Goal: Information Seeking & Learning: Learn about a topic

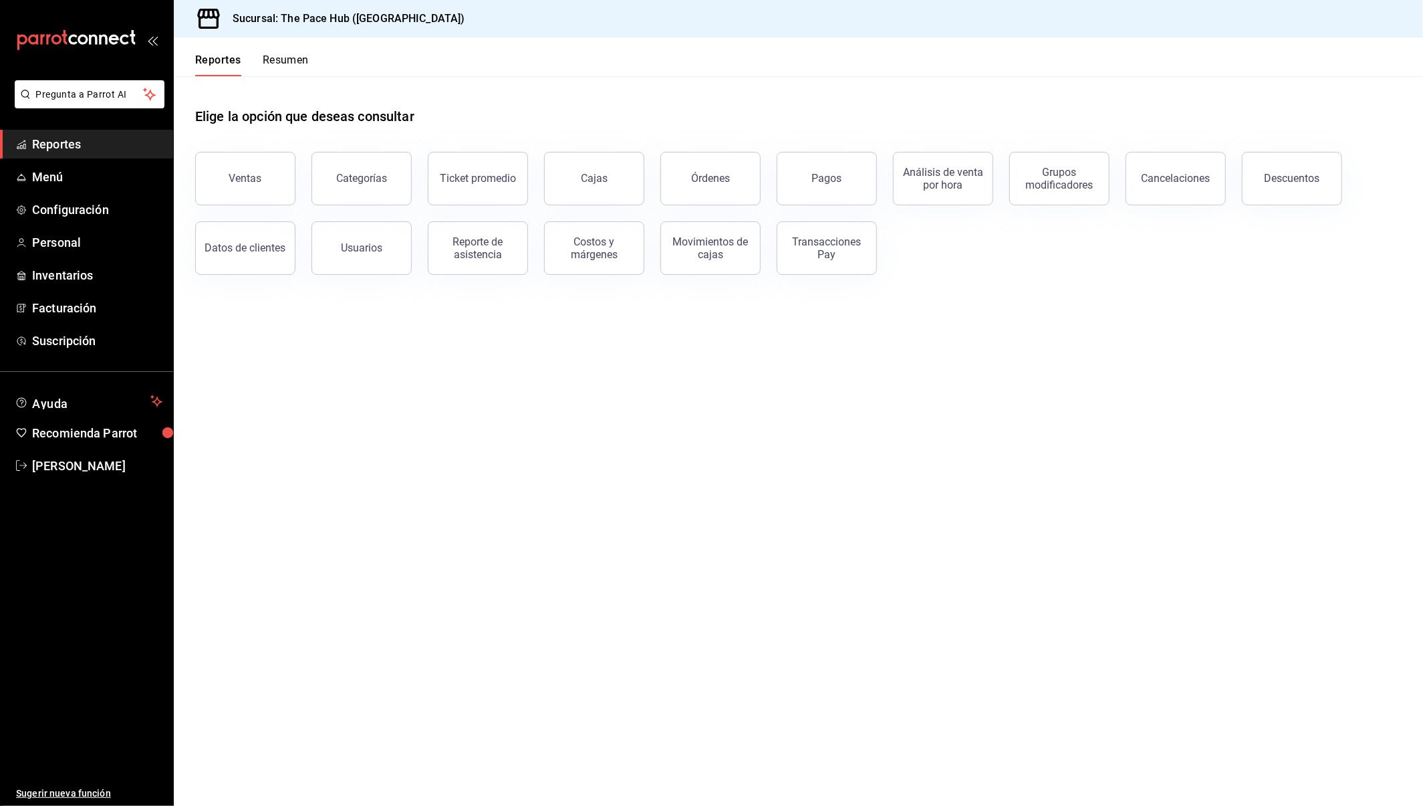
click at [283, 60] on button "Resumen" at bounding box center [286, 64] width 46 height 23
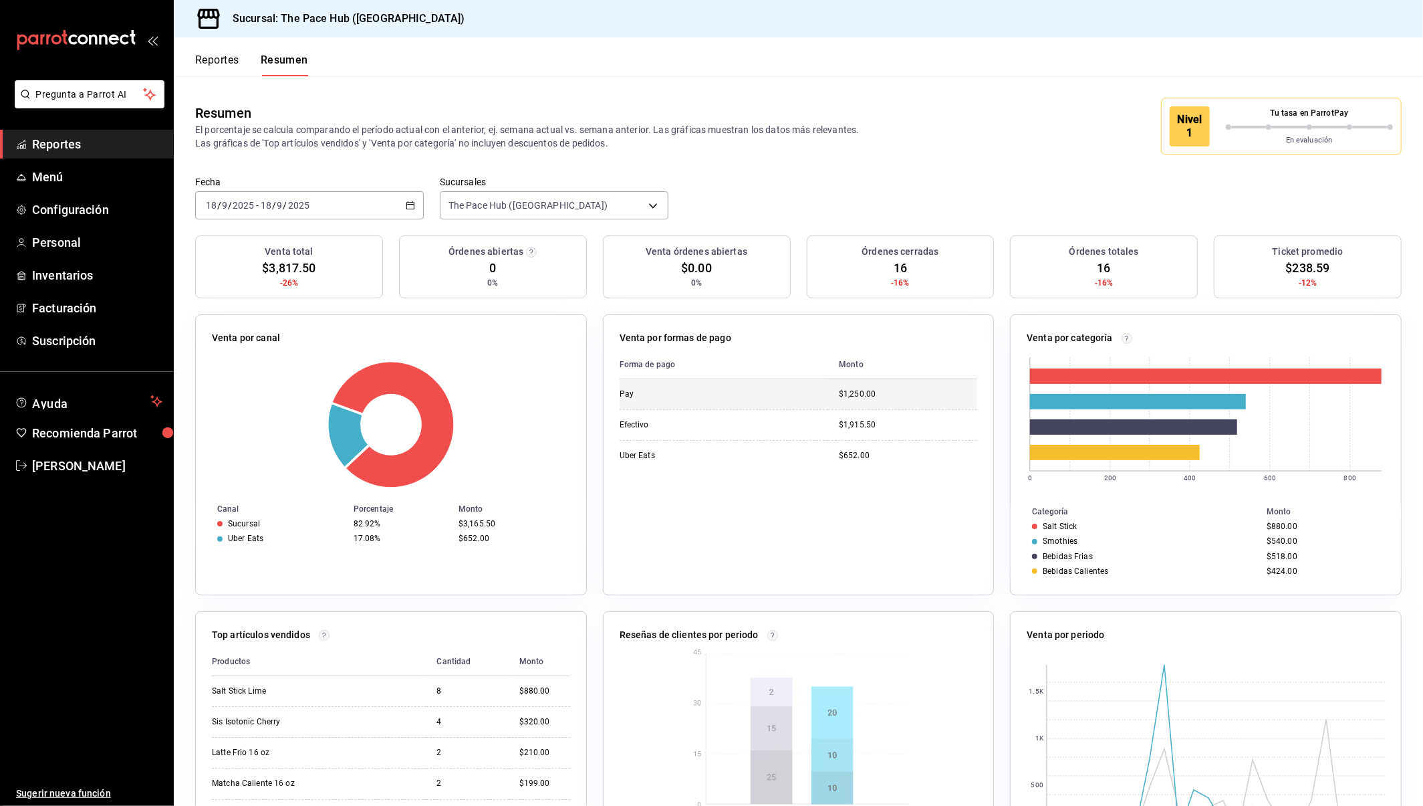
scroll to position [107, 0]
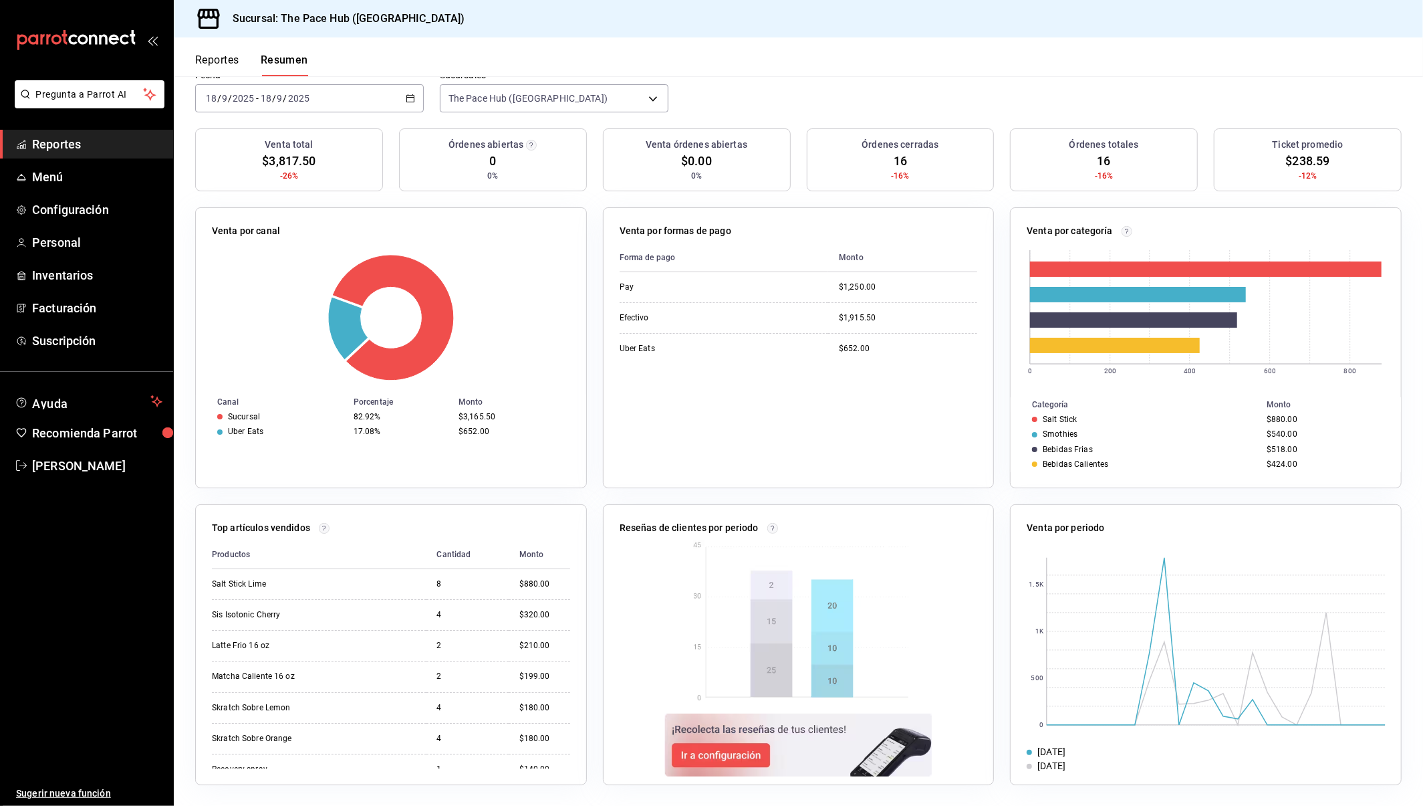
click at [238, 70] on button "Reportes" at bounding box center [217, 64] width 44 height 23
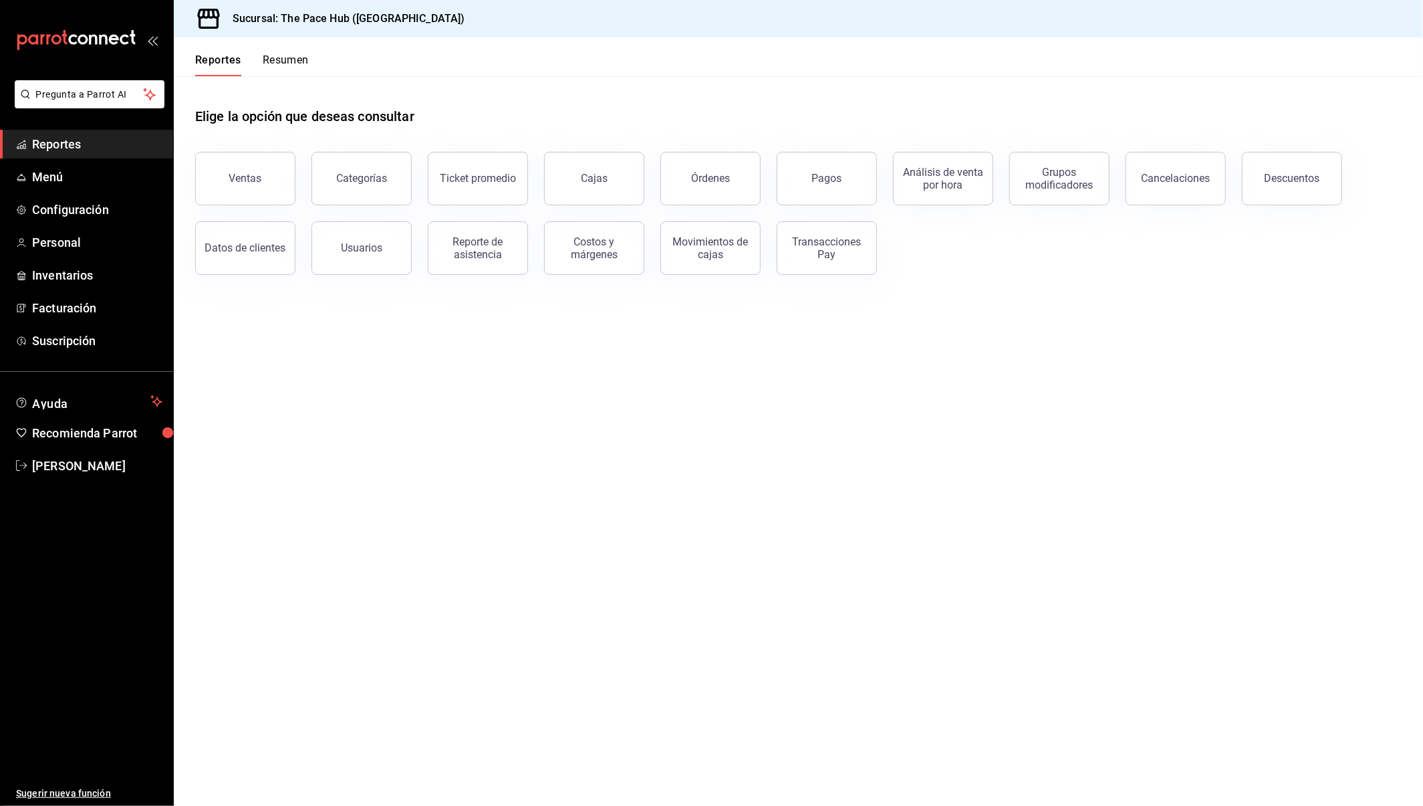
click at [282, 57] on button "Resumen" at bounding box center [286, 64] width 46 height 23
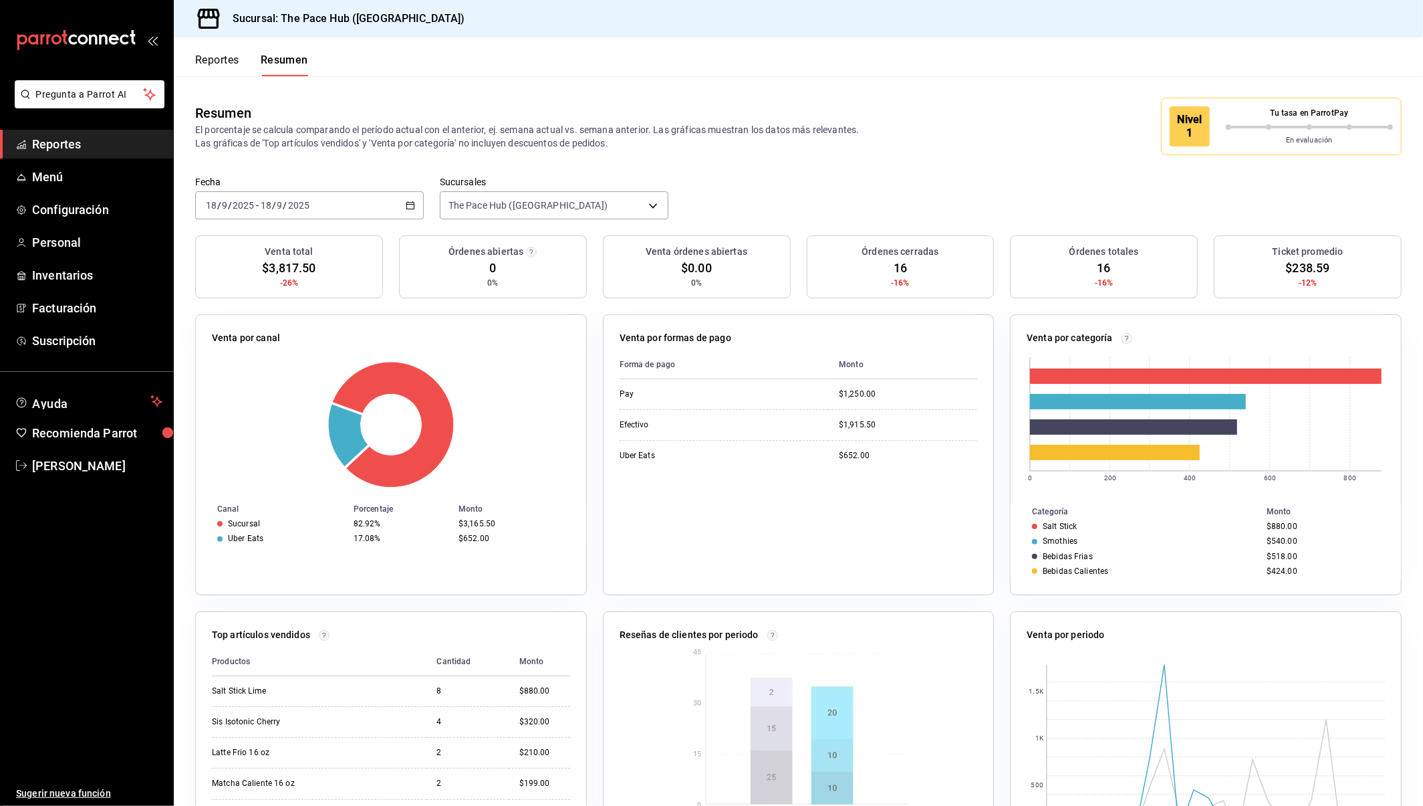
scroll to position [107, 0]
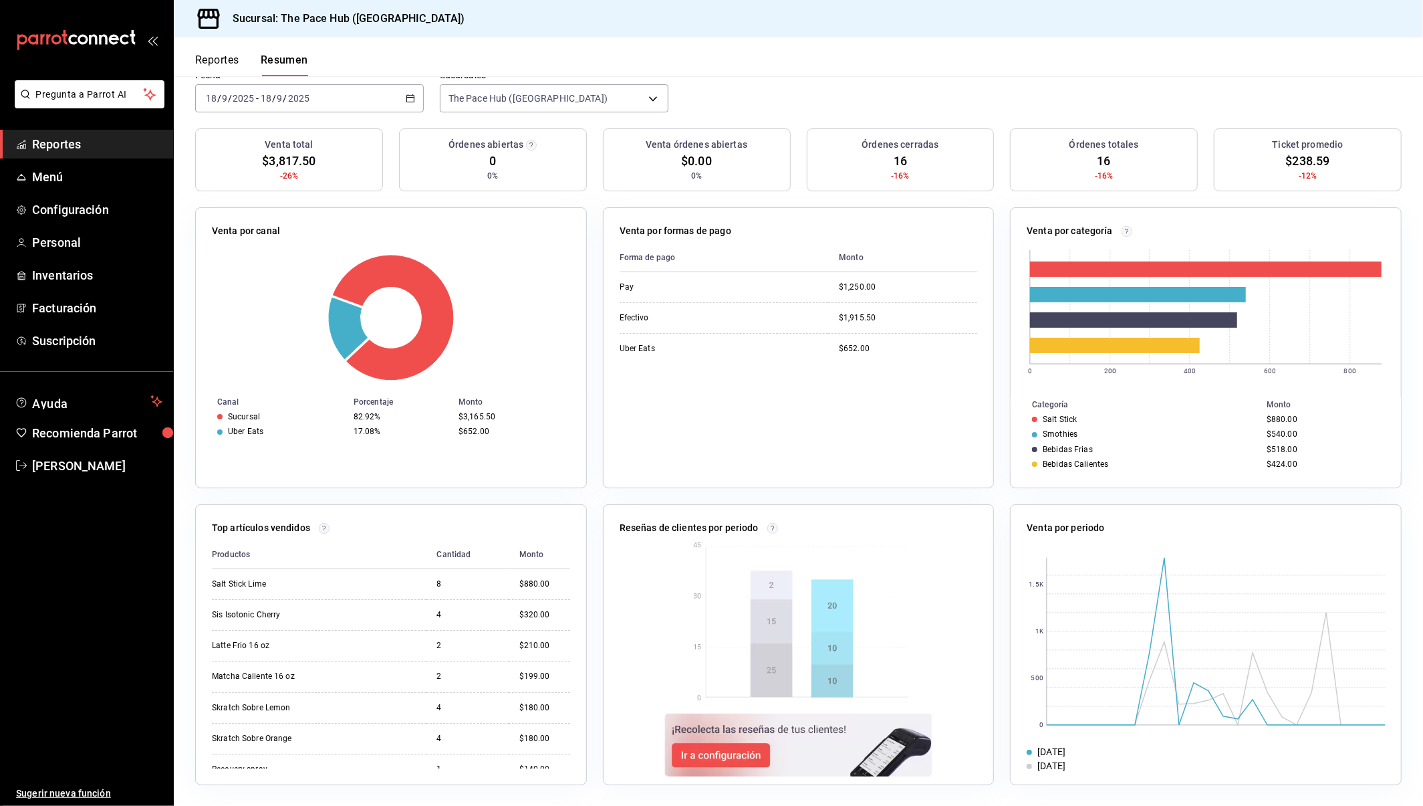
click at [658, 50] on header "Reportes Resumen" at bounding box center [798, 56] width 1249 height 39
drag, startPoint x: 444, startPoint y: 142, endPoint x: 599, endPoint y: 186, distance: 161.2
click at [599, 186] on div "Venta total $3,817.50 -26% Órdenes abiertas 0 0% Venta órdenes abiertas $0.00 0…" at bounding box center [798, 167] width 1207 height 79
click at [872, 23] on div "Sucursal: The Pace Hub ([GEOGRAPHIC_DATA])" at bounding box center [798, 18] width 1249 height 37
click at [221, 70] on button "Reportes" at bounding box center [217, 64] width 44 height 23
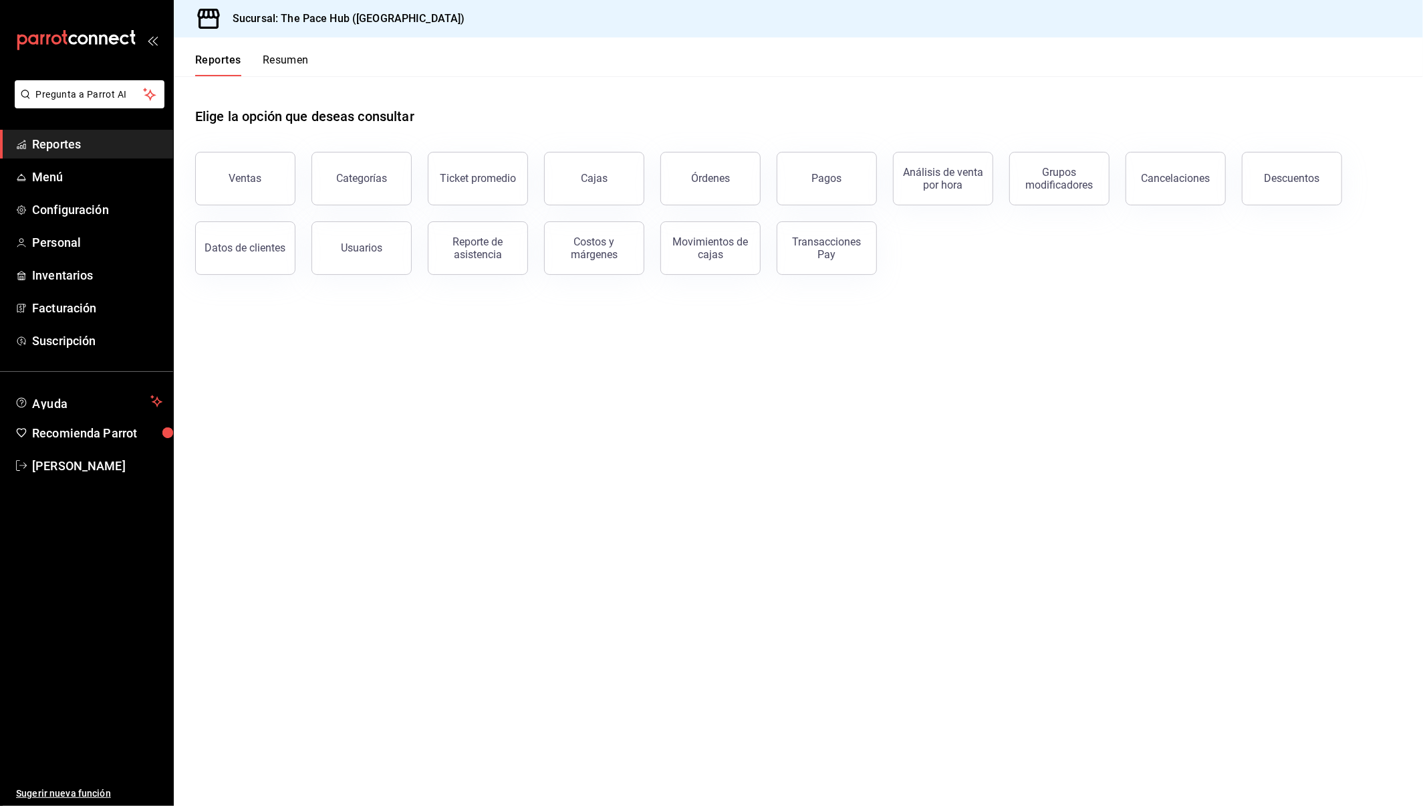
click at [299, 59] on button "Resumen" at bounding box center [286, 64] width 46 height 23
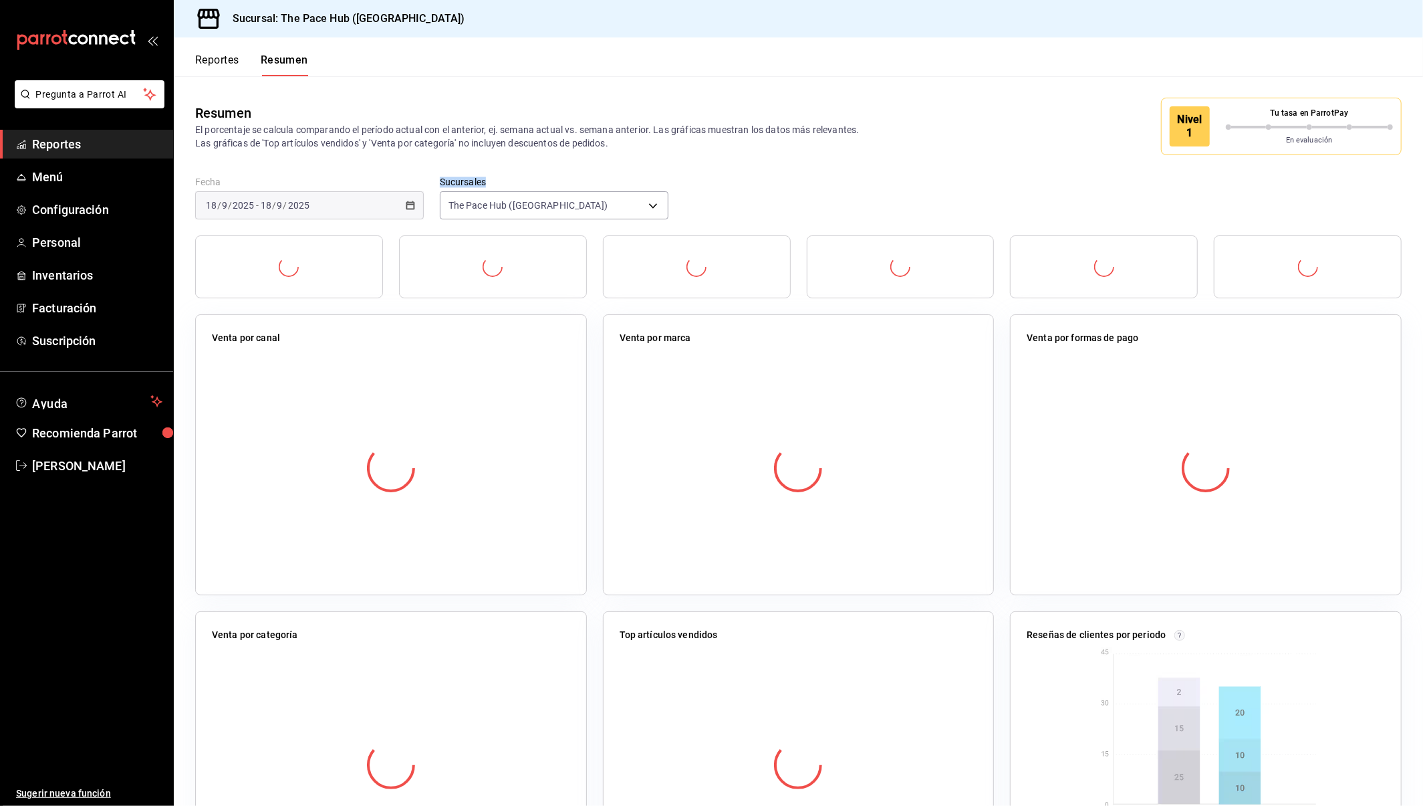
drag, startPoint x: 437, startPoint y: 176, endPoint x: 494, endPoint y: 176, distance: 56.8
click at [492, 178] on div "Fecha [DATE] [DATE] - [DATE] [DATE] Sucursales The Pace Hub ([GEOGRAPHIC_DATA])…" at bounding box center [798, 205] width 1249 height 59
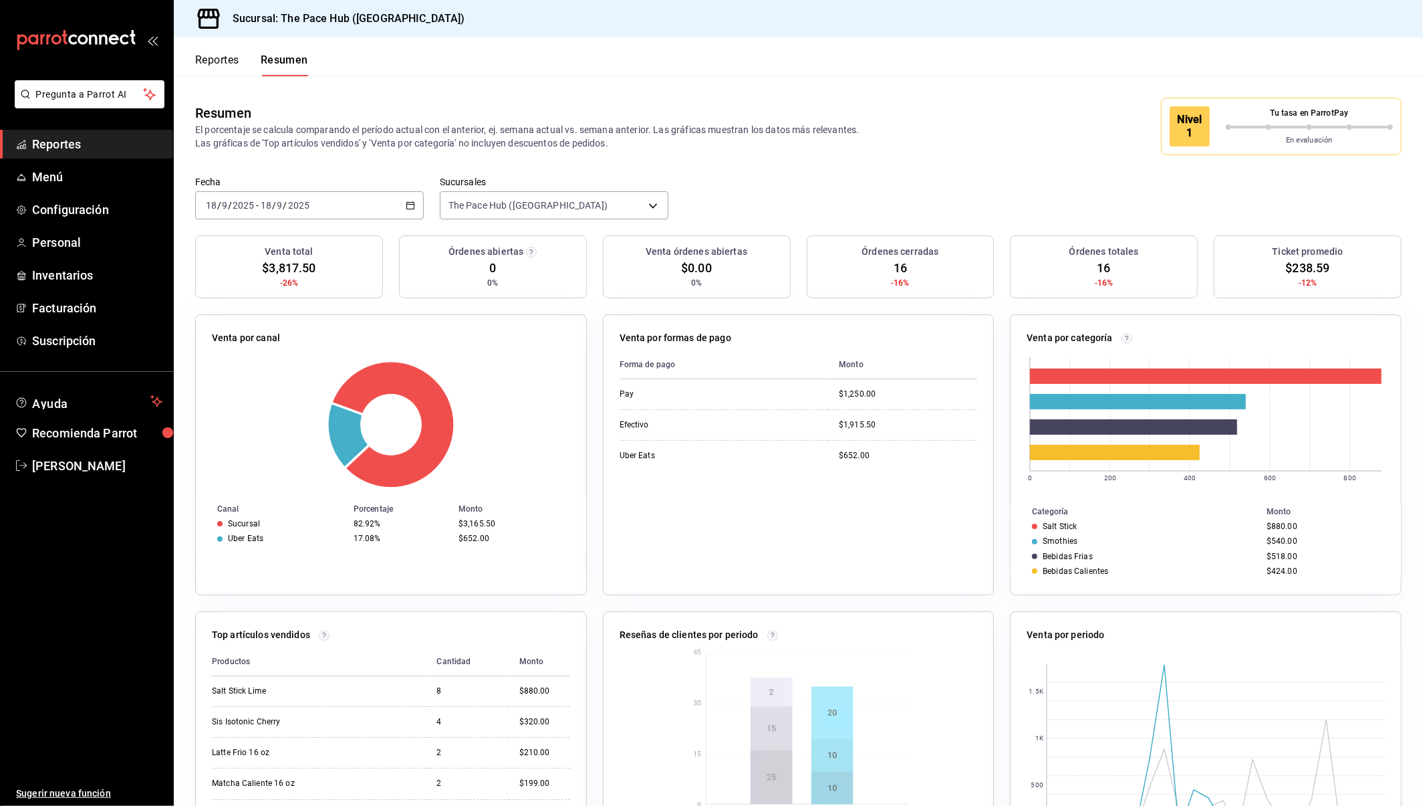
click at [233, 41] on div "Reportes Resumen" at bounding box center [241, 56] width 134 height 39
click at [224, 63] on button "Reportes" at bounding box center [217, 64] width 44 height 23
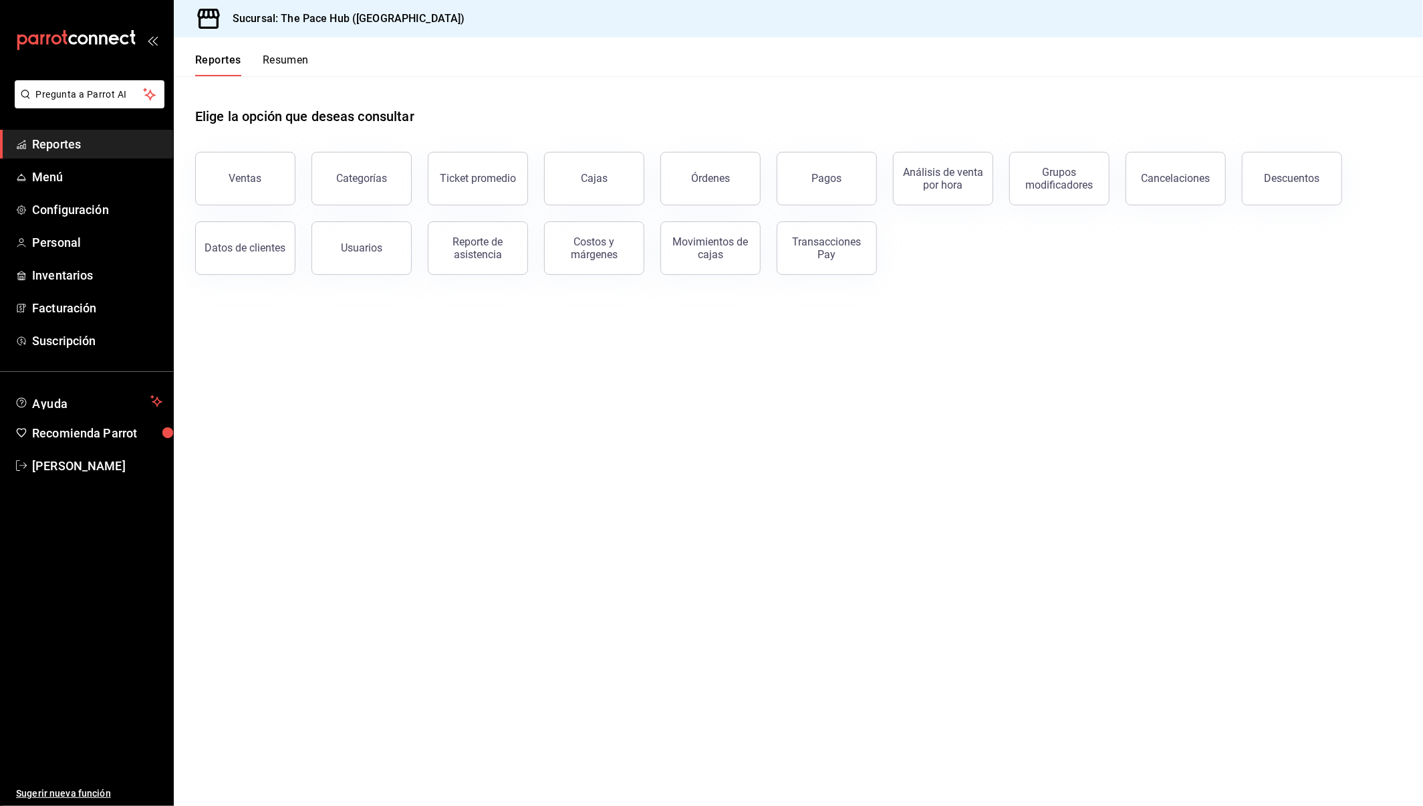
click at [307, 65] on button "Resumen" at bounding box center [286, 64] width 46 height 23
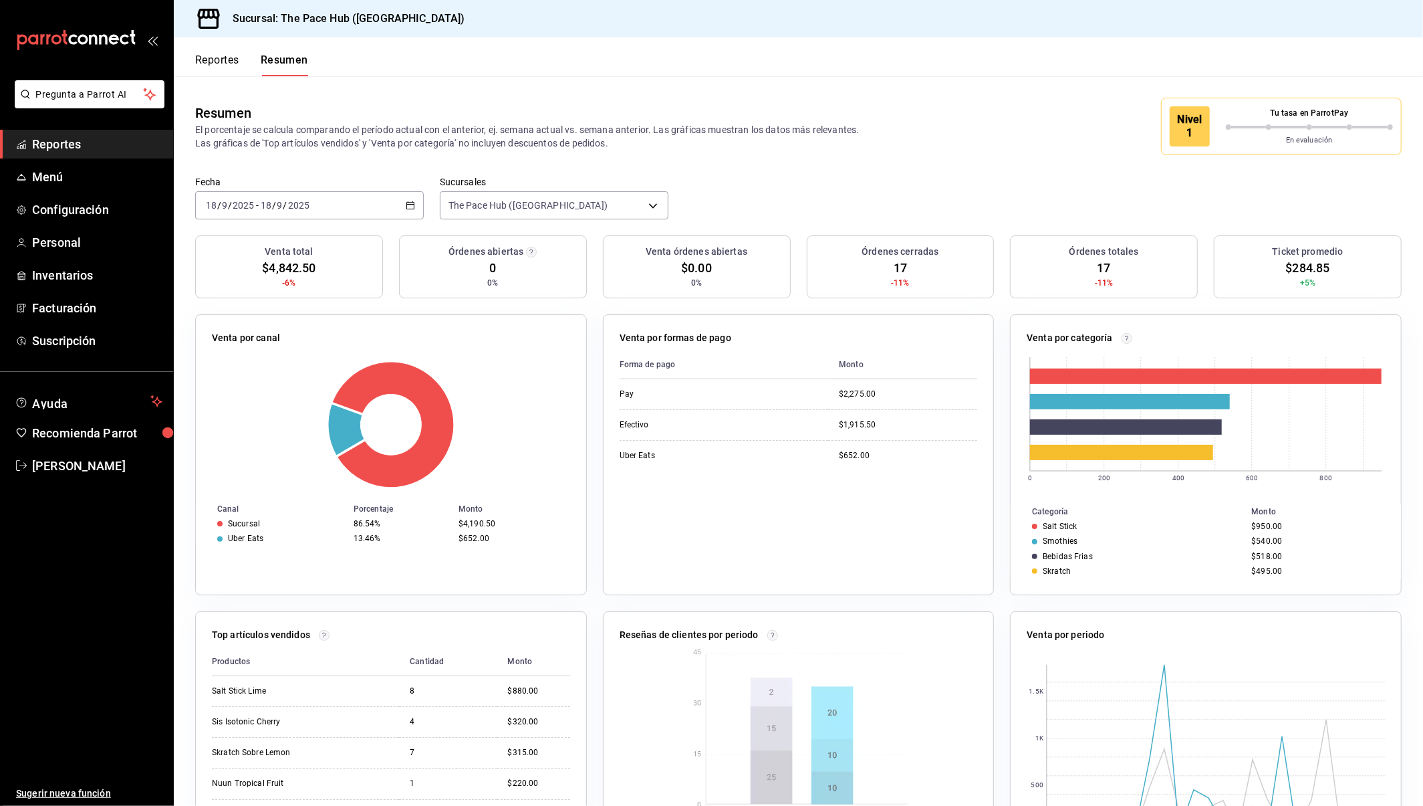
click at [203, 56] on button "Reportes" at bounding box center [217, 64] width 44 height 23
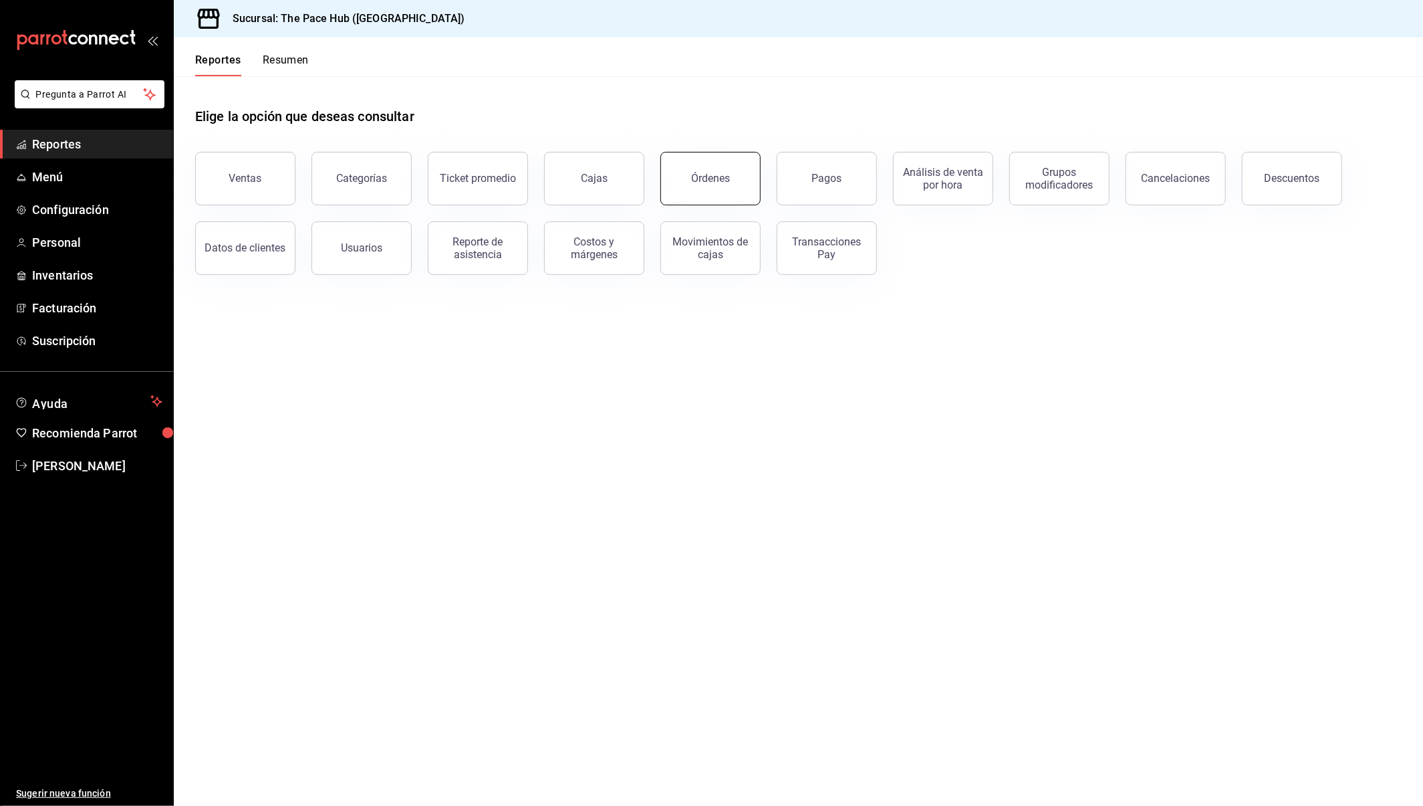
click at [738, 172] on button "Órdenes" at bounding box center [710, 178] width 100 height 53
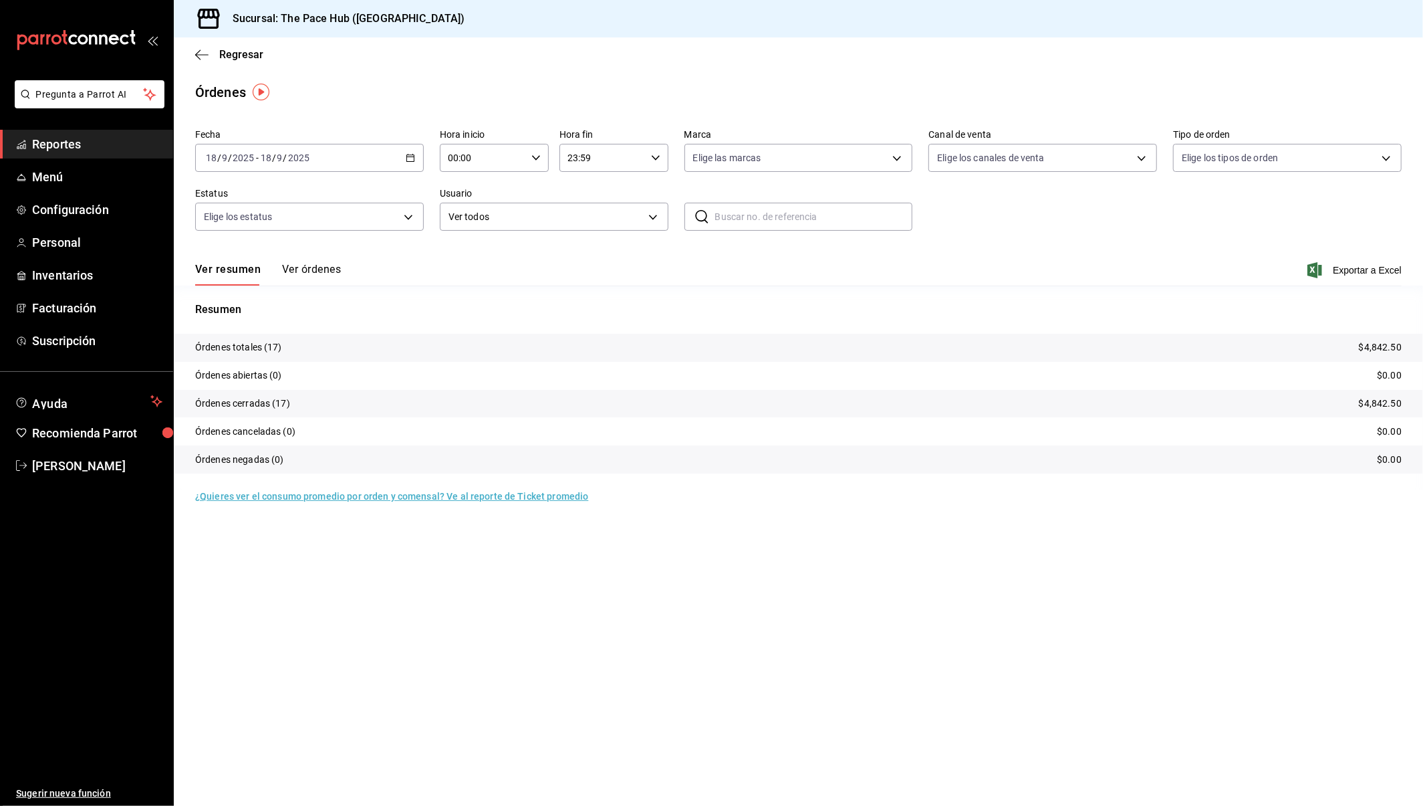
click at [294, 269] on button "Ver órdenes" at bounding box center [311, 274] width 59 height 23
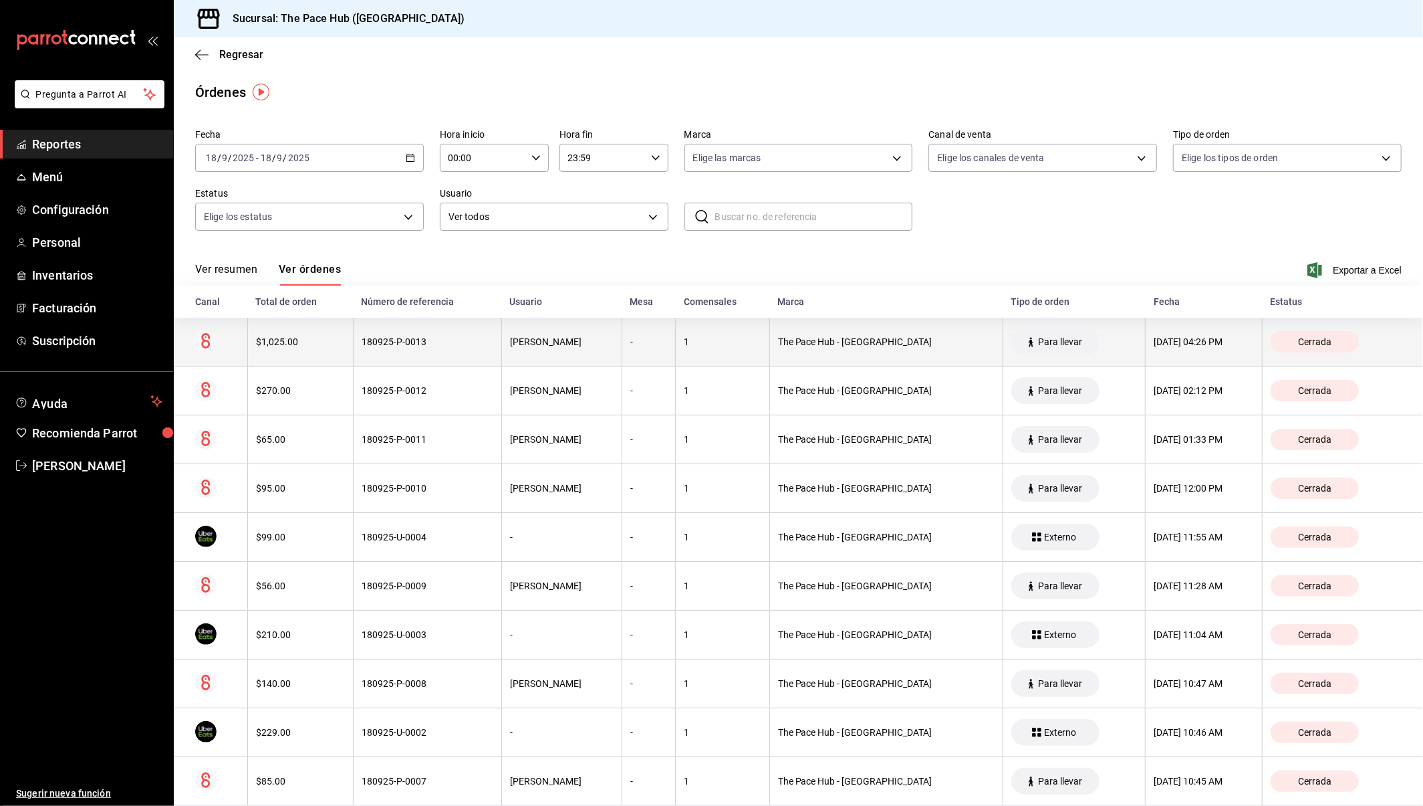
click at [281, 339] on div "$1,025.00" at bounding box center [300, 341] width 89 height 11
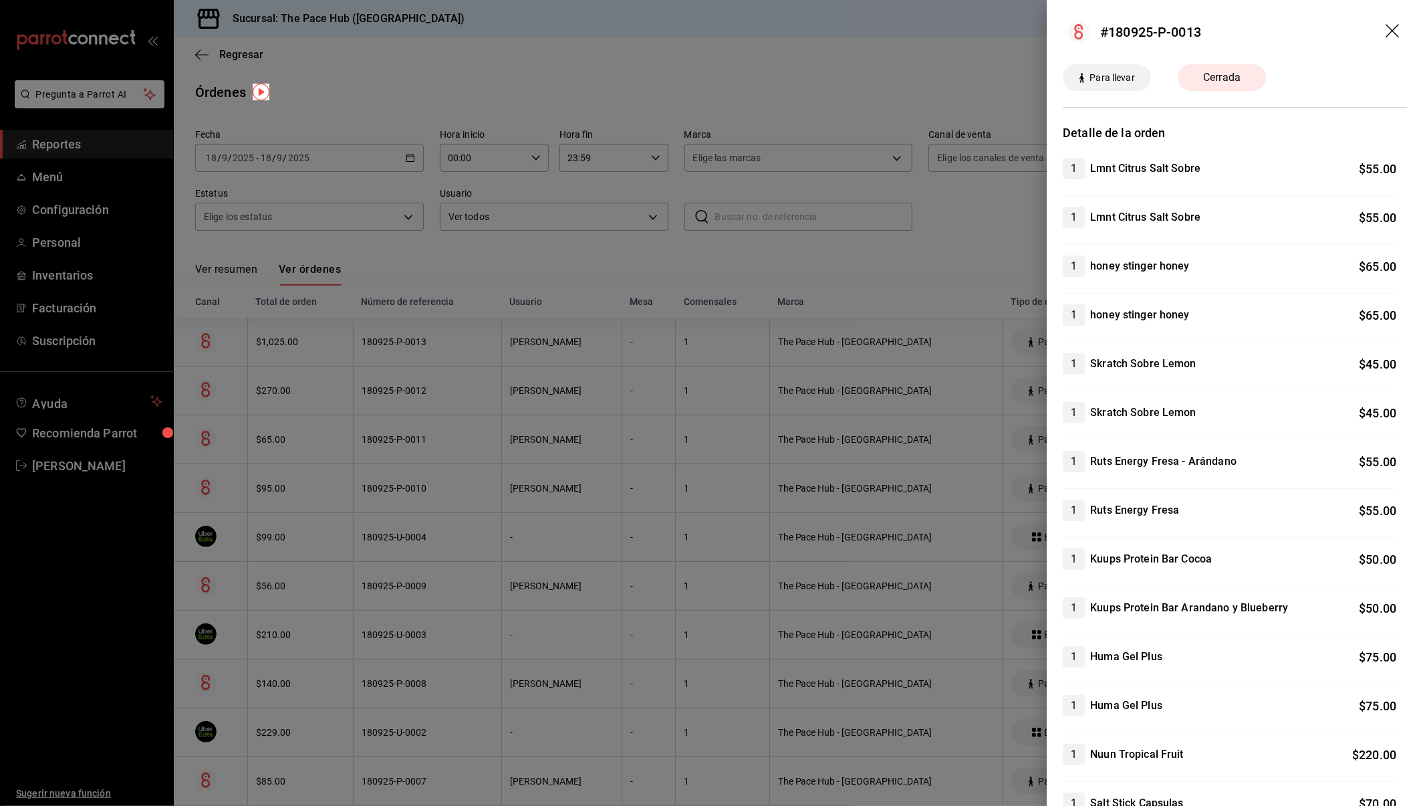
click at [1391, 33] on icon "drag" at bounding box center [1394, 32] width 16 height 16
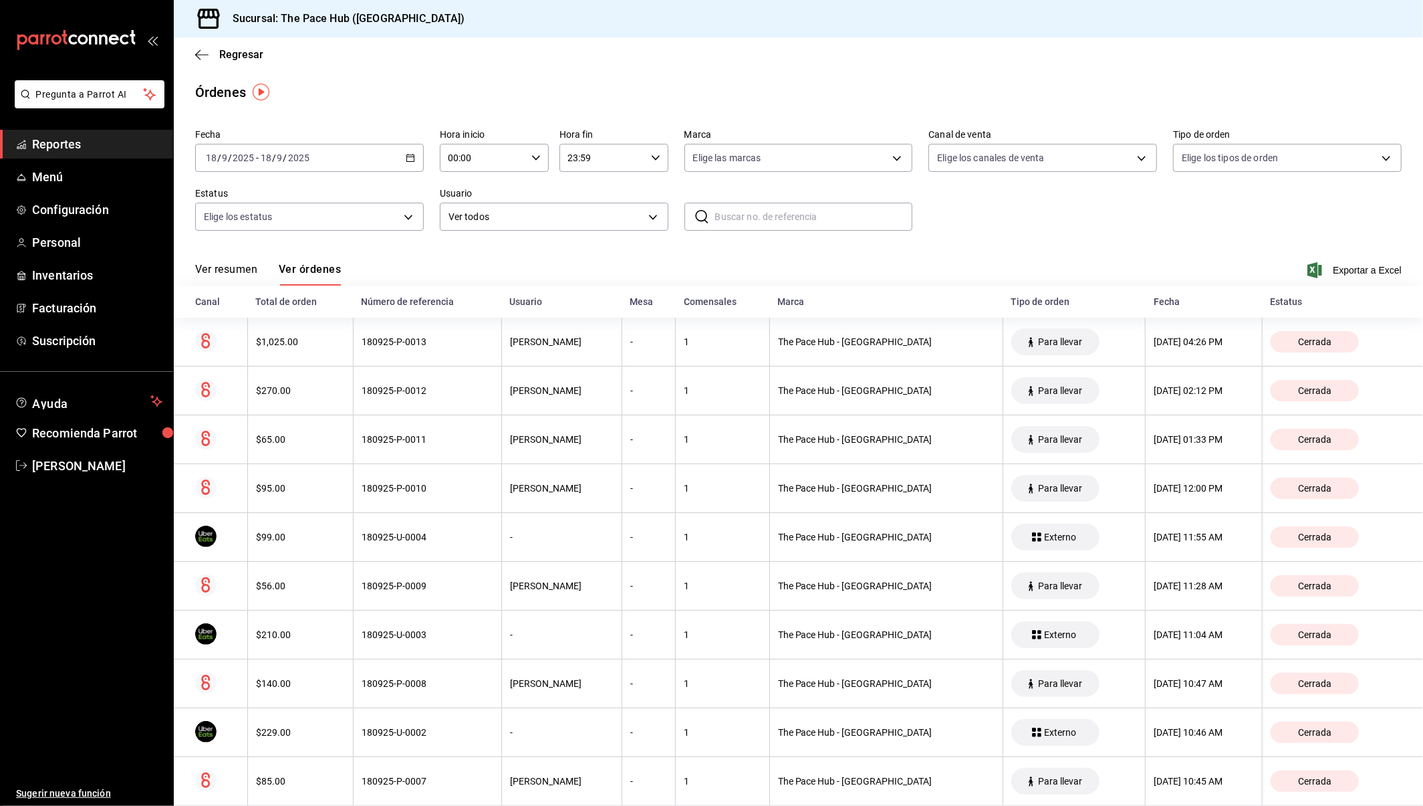
click at [903, 135] on label "Marca" at bounding box center [799, 134] width 229 height 9
click at [859, 106] on main "Regresar Órdenes Fecha [DATE] [DATE] - [DATE] [DATE] Hora inicio 00:00 Hora ini…" at bounding box center [798, 602] width 1249 height 1131
click at [194, 47] on div "Regresar" at bounding box center [798, 54] width 1249 height 34
click at [210, 61] on div "Regresar" at bounding box center [798, 54] width 1249 height 34
click at [194, 47] on div "Regresar" at bounding box center [798, 54] width 1249 height 34
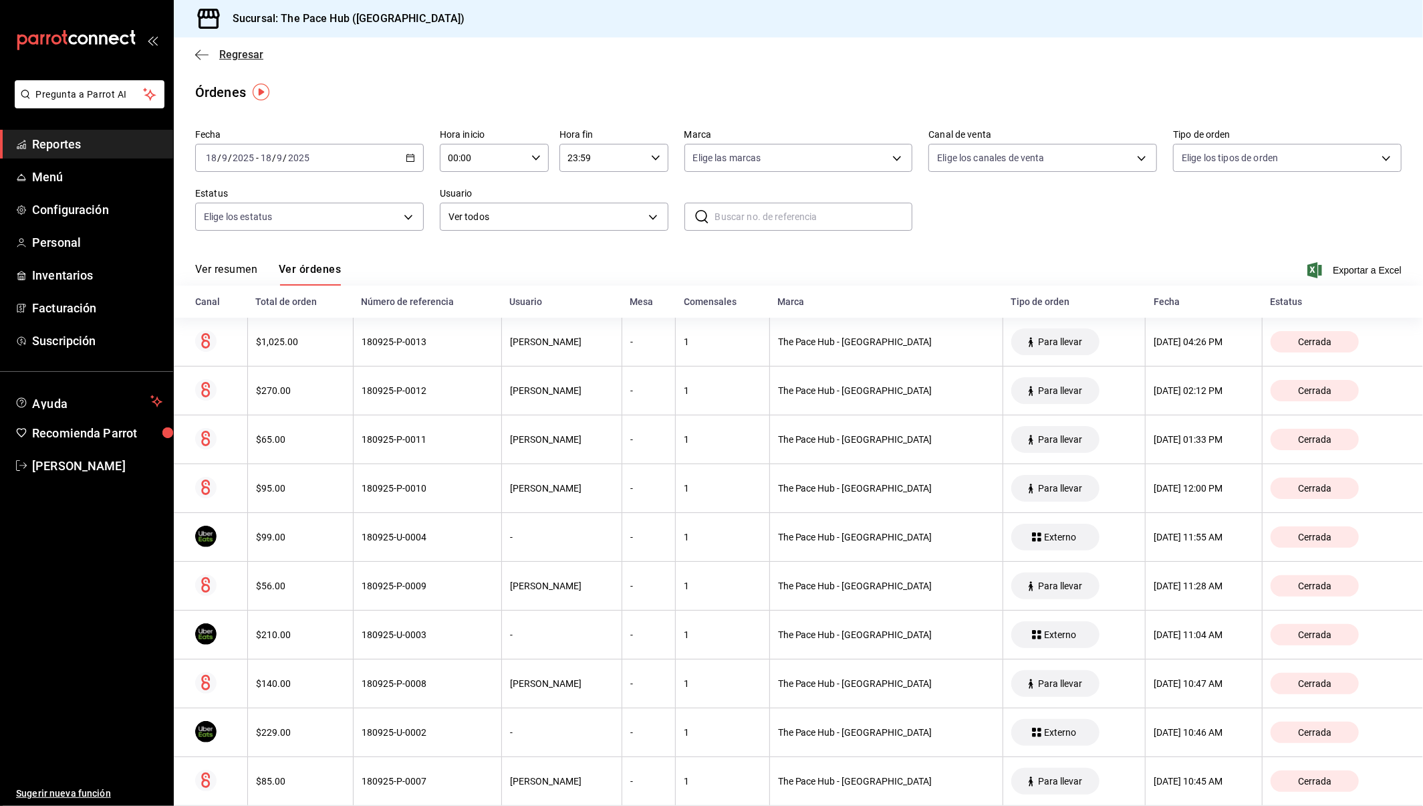
click at [213, 55] on span "Regresar" at bounding box center [229, 54] width 68 height 13
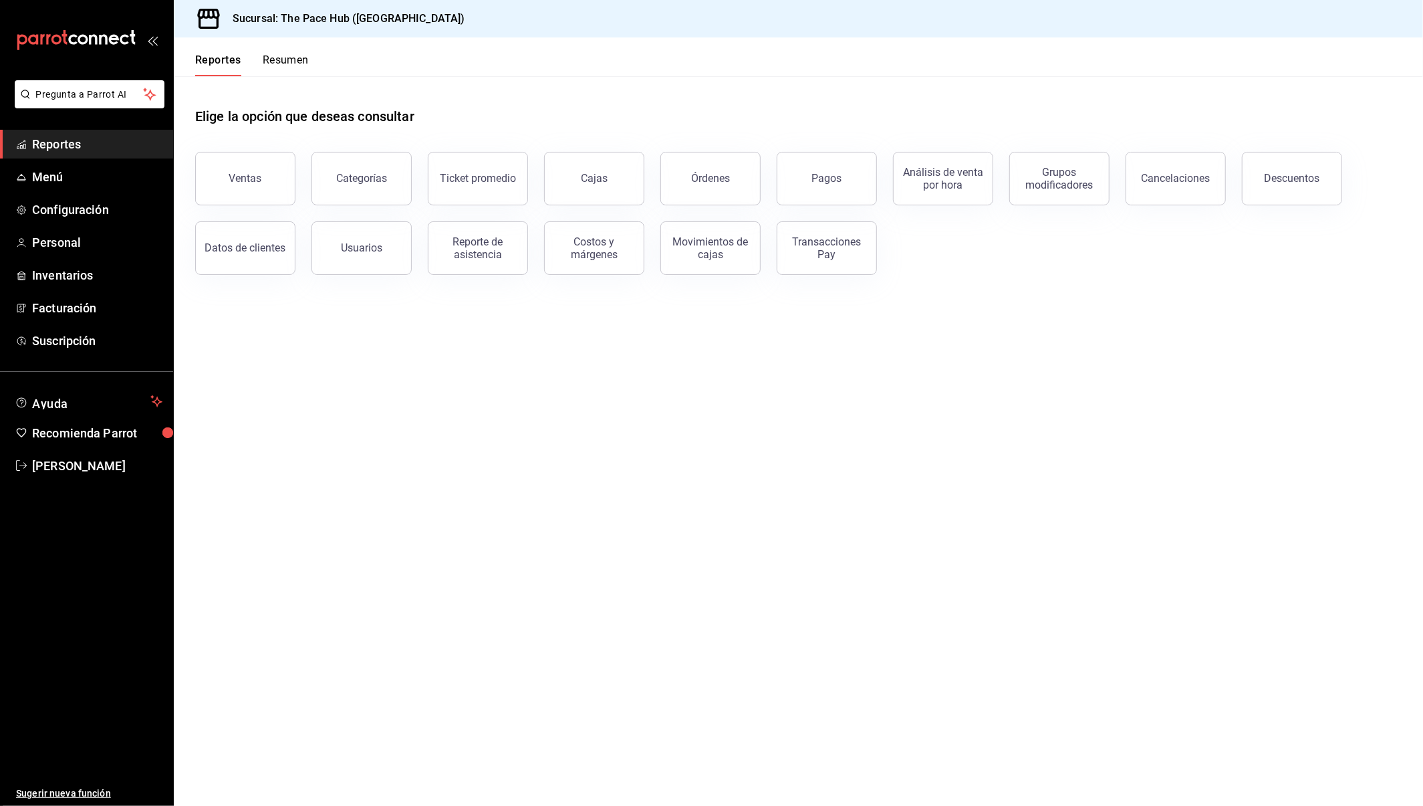
click at [511, 66] on header "Reportes Resumen" at bounding box center [798, 56] width 1249 height 39
click at [843, 113] on div "Elige la opción que deseas consultar" at bounding box center [798, 105] width 1207 height 59
click at [274, 59] on button "Resumen" at bounding box center [286, 64] width 46 height 23
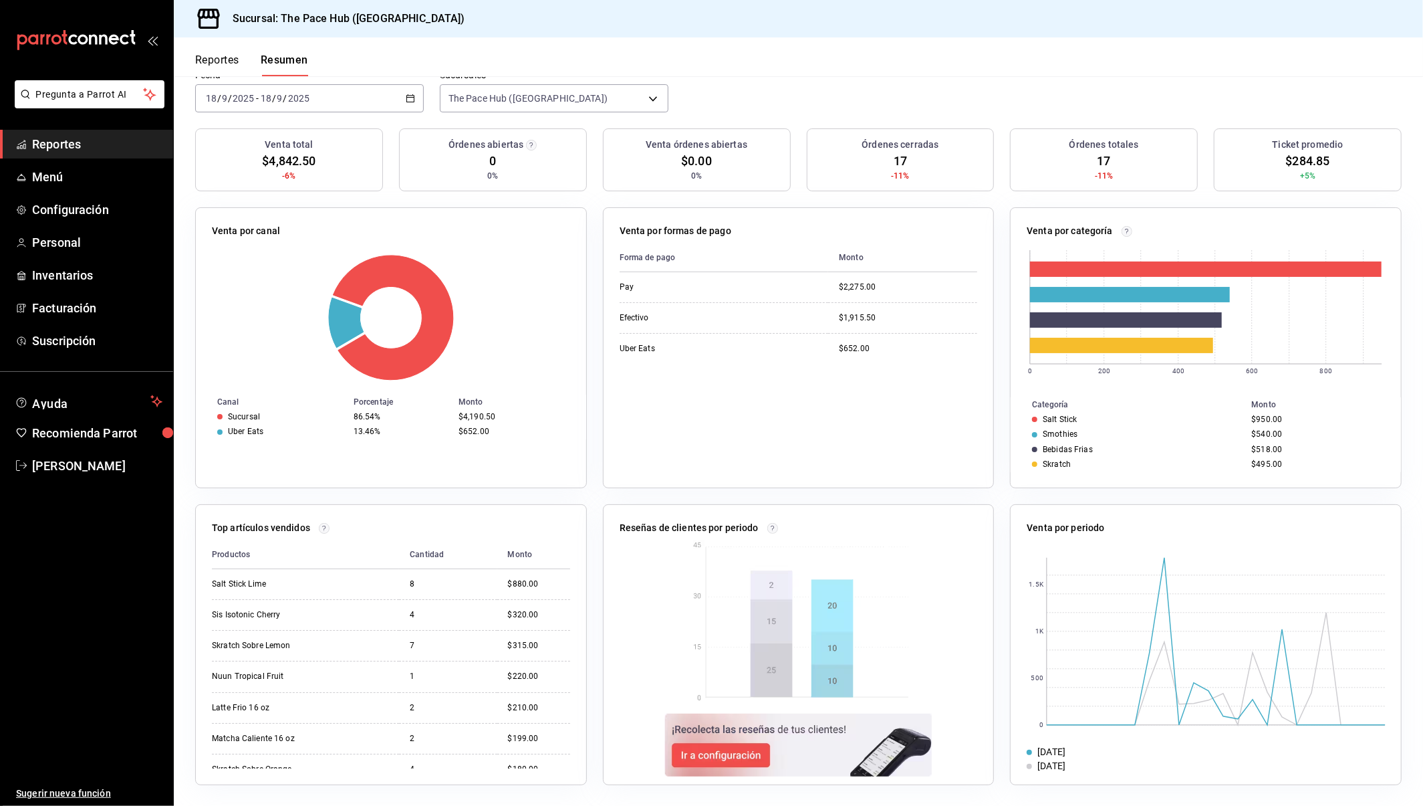
scroll to position [106, 0]
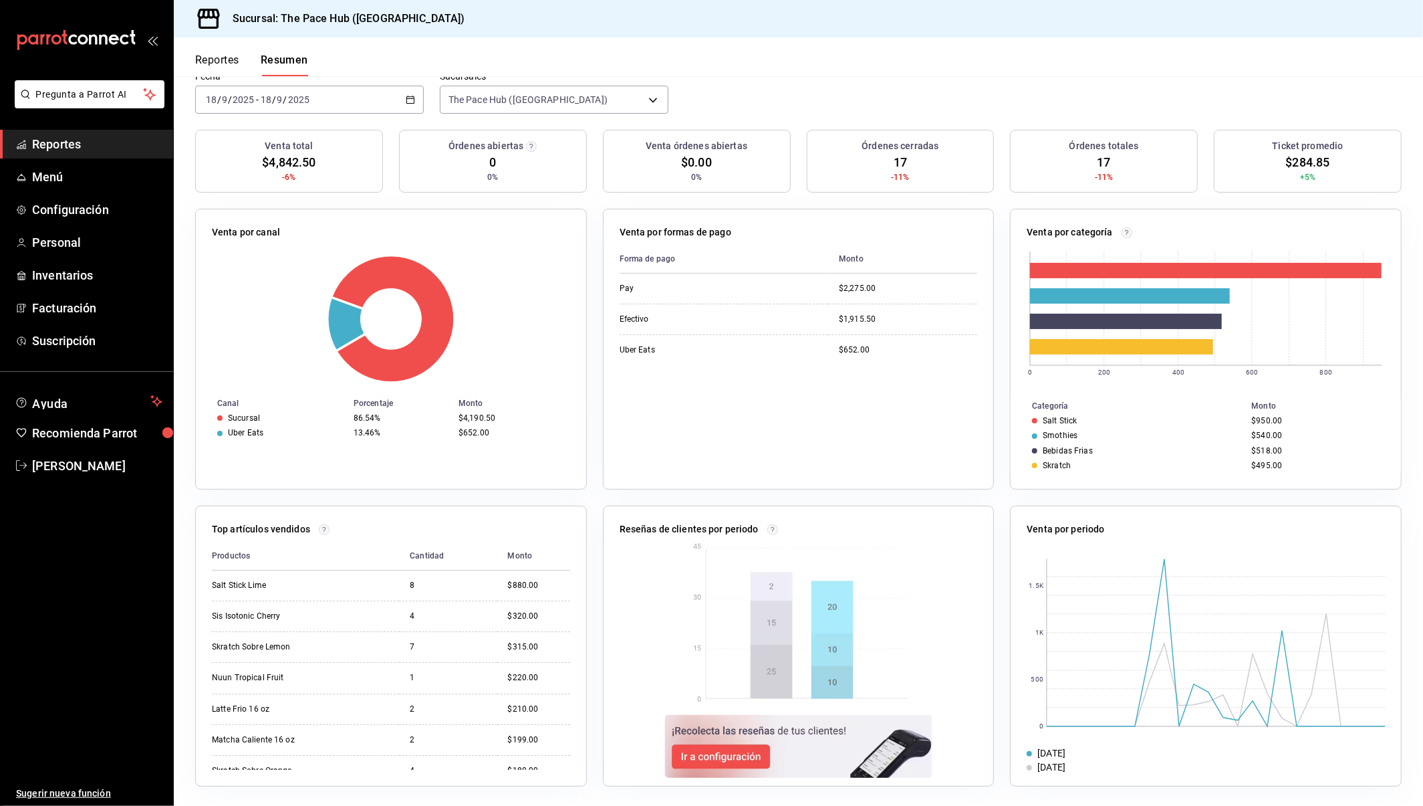
click at [223, 66] on button "Reportes" at bounding box center [217, 64] width 44 height 23
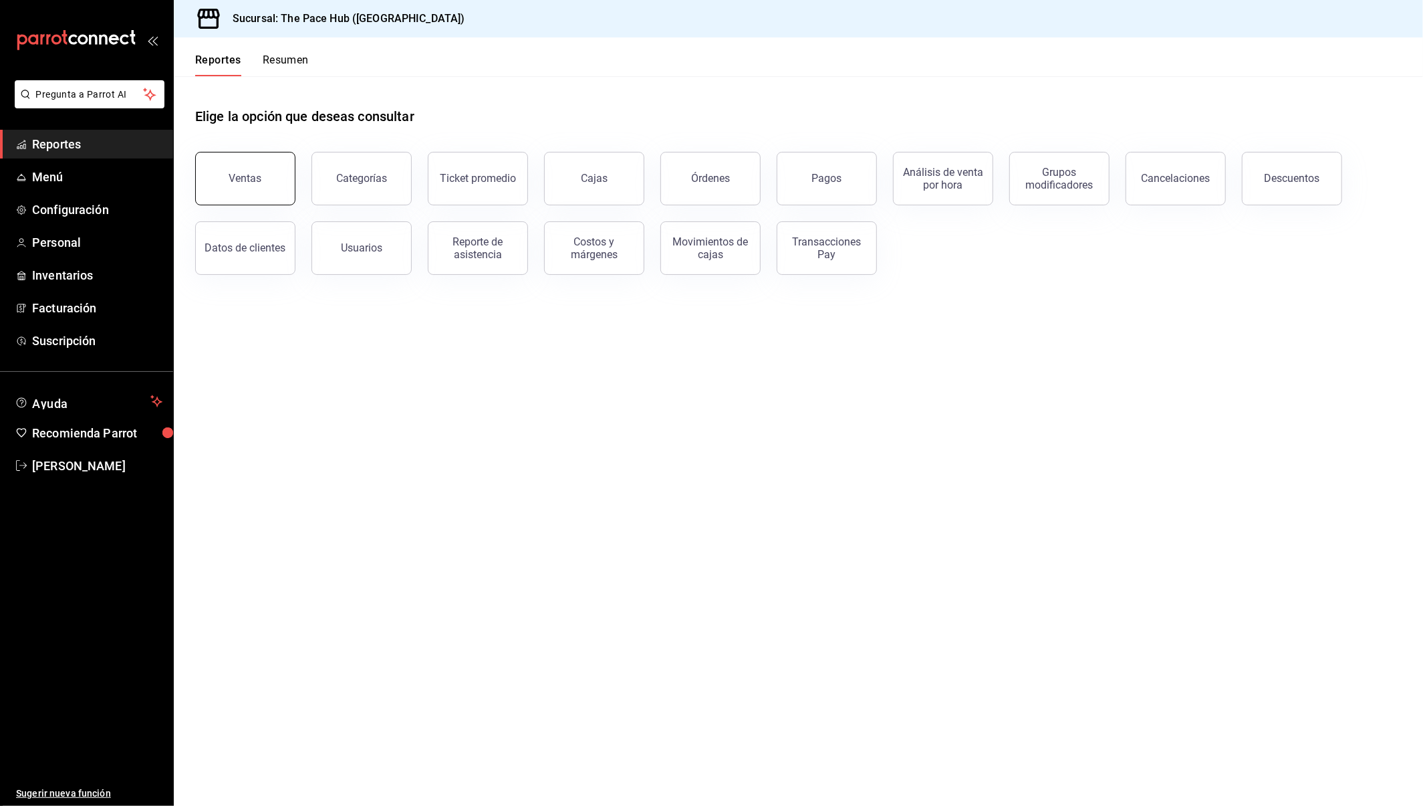
click at [254, 168] on button "Ventas" at bounding box center [245, 178] width 100 height 53
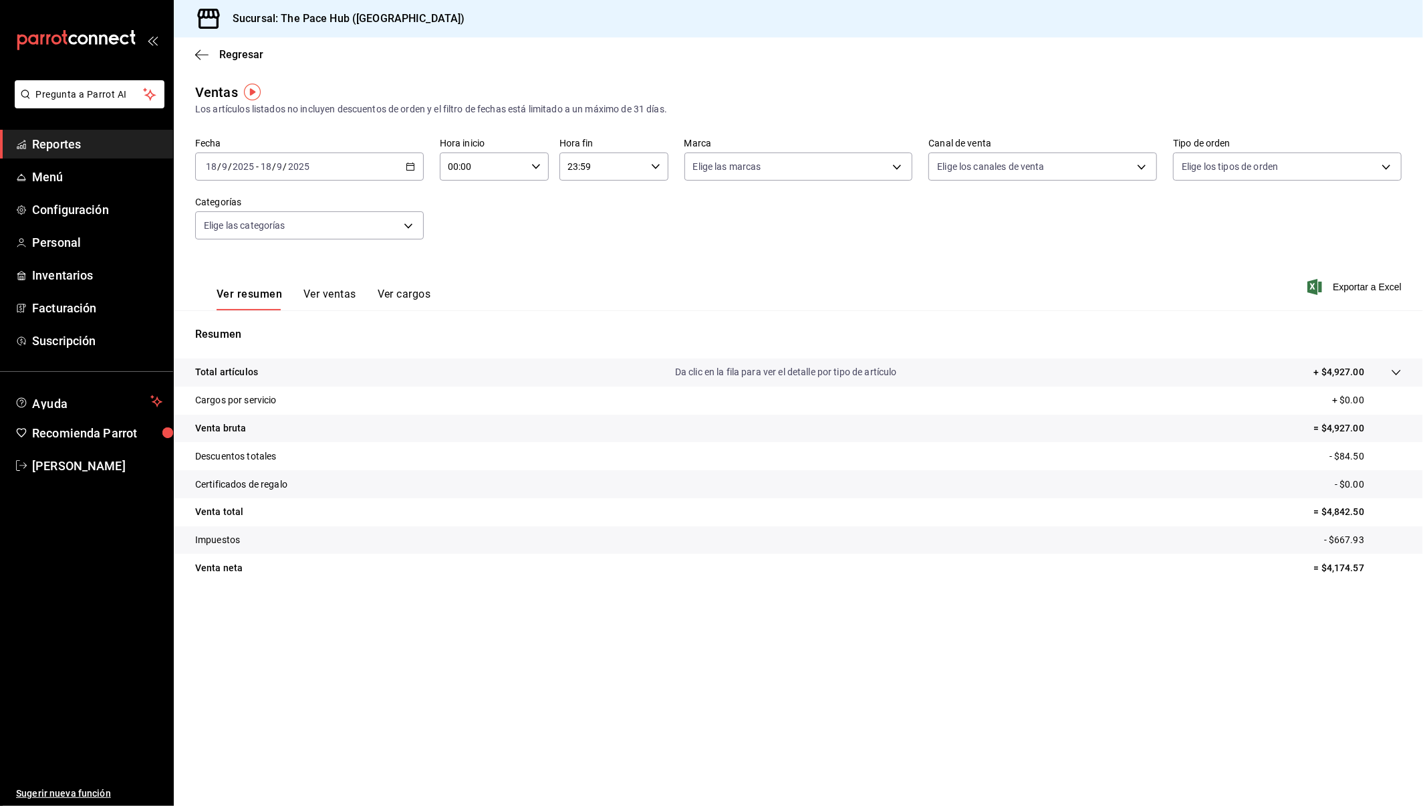
click at [320, 291] on button "Ver ventas" at bounding box center [329, 298] width 53 height 23
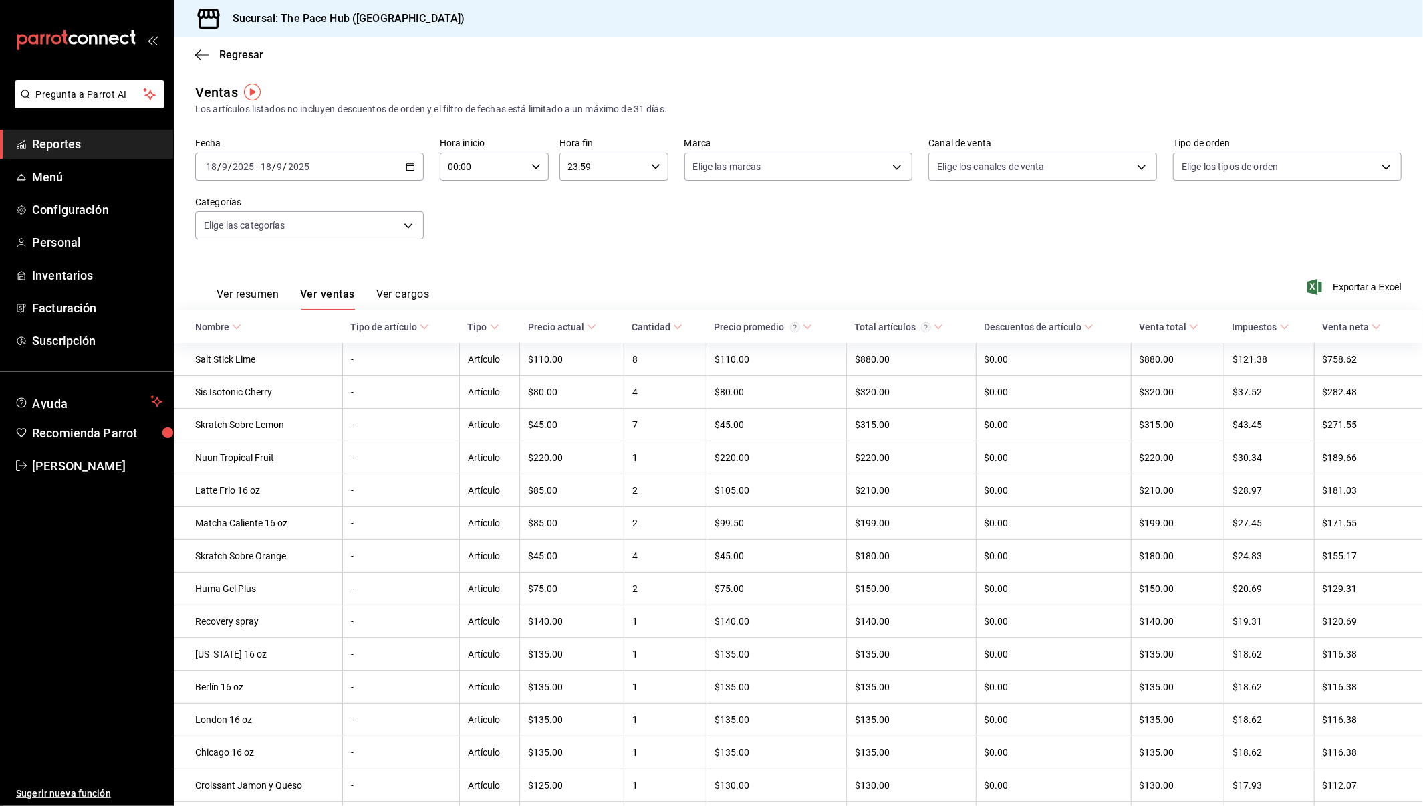
click at [71, 137] on span "Reportes" at bounding box center [97, 144] width 130 height 18
